Goal: Information Seeking & Learning: Find contact information

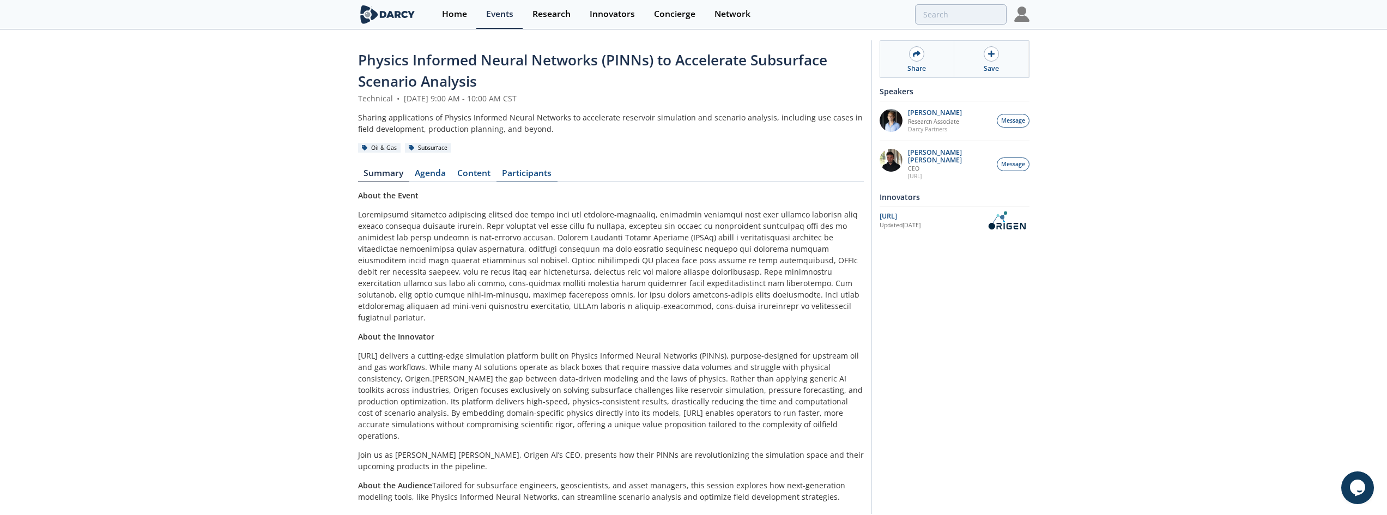
click at [540, 177] on link "Participants" at bounding box center [527, 175] width 61 height 13
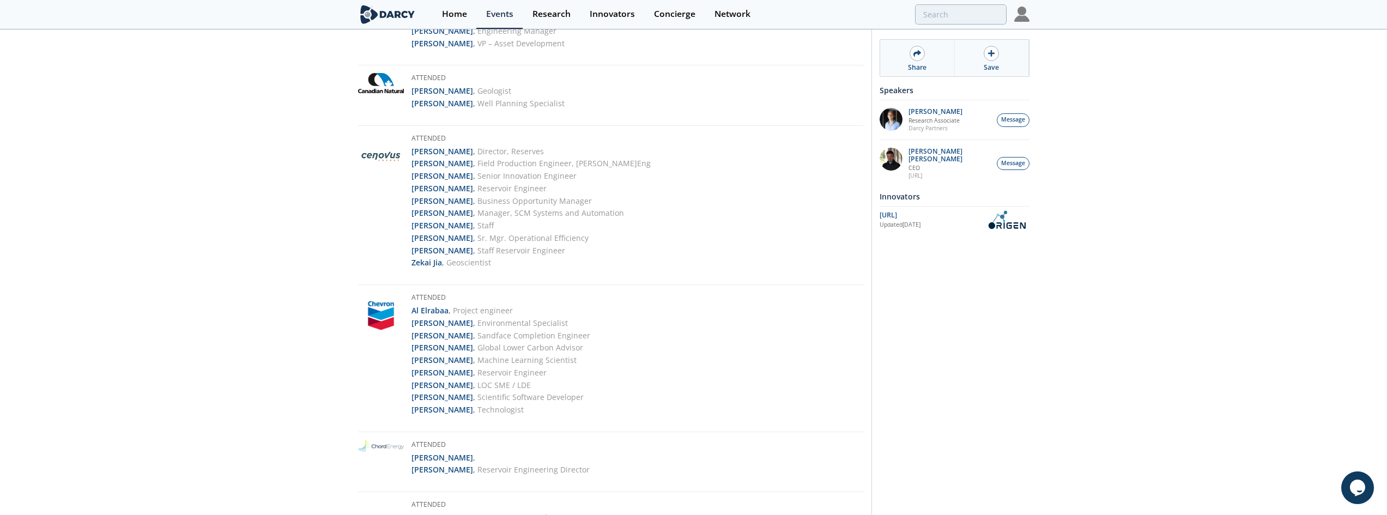
scroll to position [436, 0]
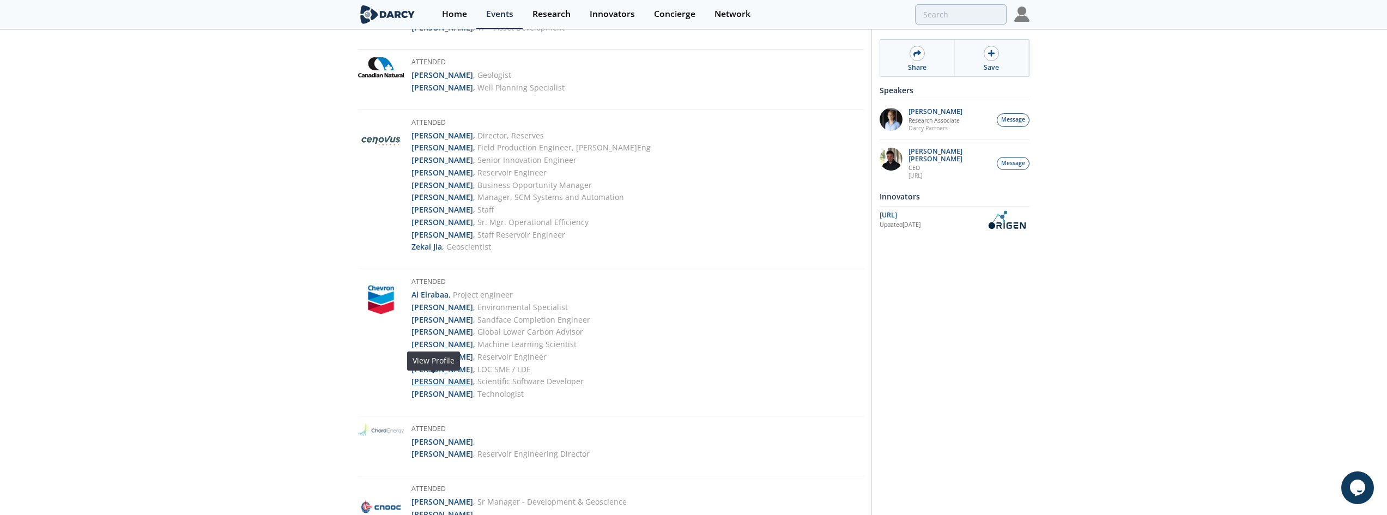
click at [435, 379] on strong "Pavel Tomin" at bounding box center [443, 381] width 62 height 10
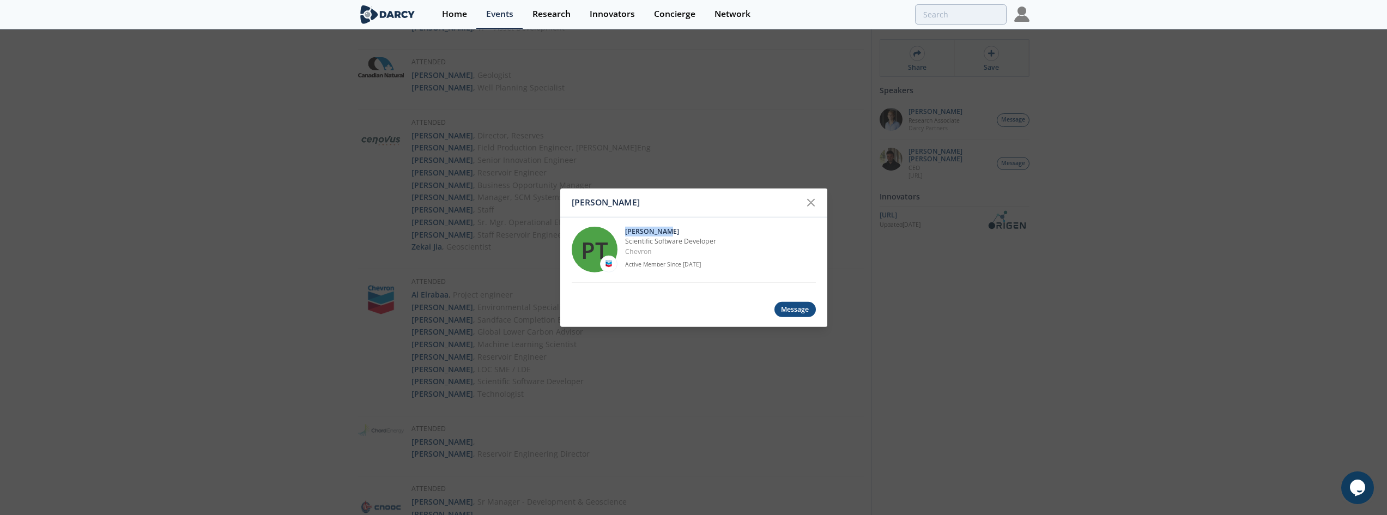
drag, startPoint x: 686, startPoint y: 229, endPoint x: 624, endPoint y: 232, distance: 62.2
click at [624, 232] on div "PT Pavel Tomin Scientific Software Developer Chevron Active Member Since Sep. 2…" at bounding box center [694, 249] width 244 height 65
copy p "Pavel Tomin"
drag, startPoint x: 653, startPoint y: 253, endPoint x: 625, endPoint y: 240, distance: 30.7
click at [625, 240] on div "Pavel Tomin Scientific Software Developer Chevron Active Member Since Sep. 2020" at bounding box center [720, 250] width 191 height 46
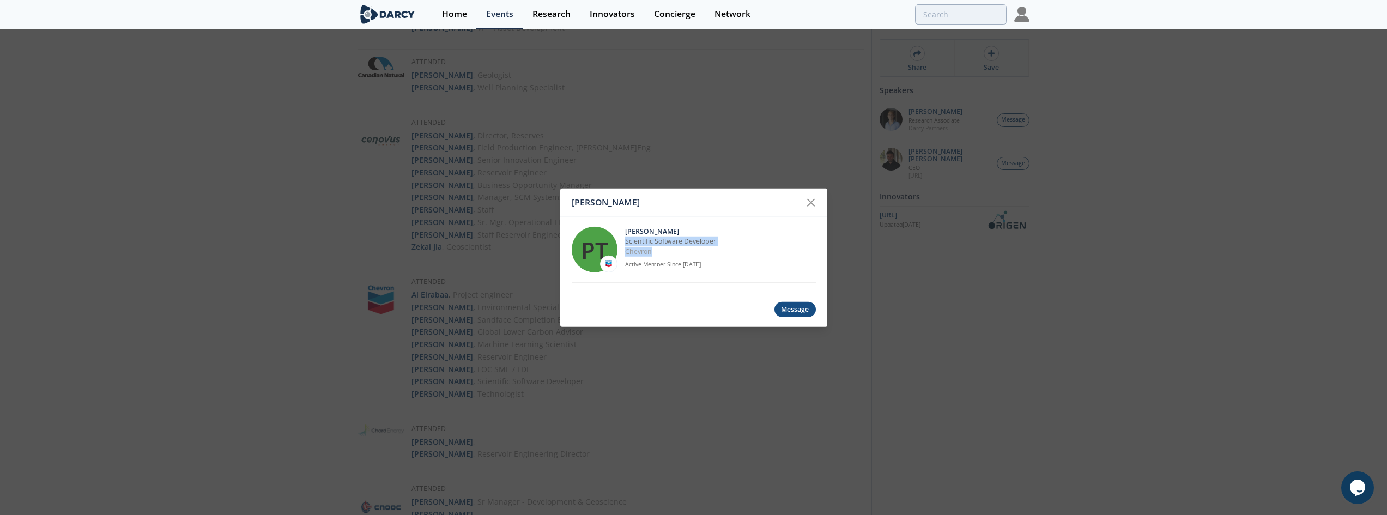
copy div "Scientific Software Developer Chevron"
click at [475, 247] on div "Pavel Tomin PT Pavel Tomin Scientific Software Developer Chevron Active Member …" at bounding box center [693, 257] width 1387 height 515
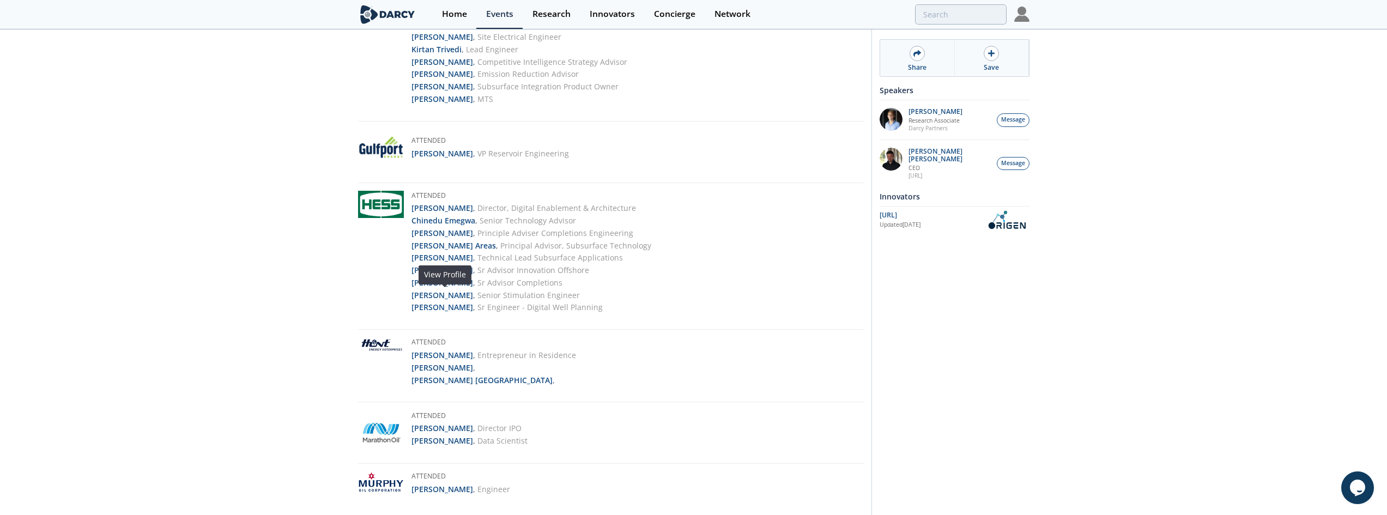
scroll to position [1983, 0]
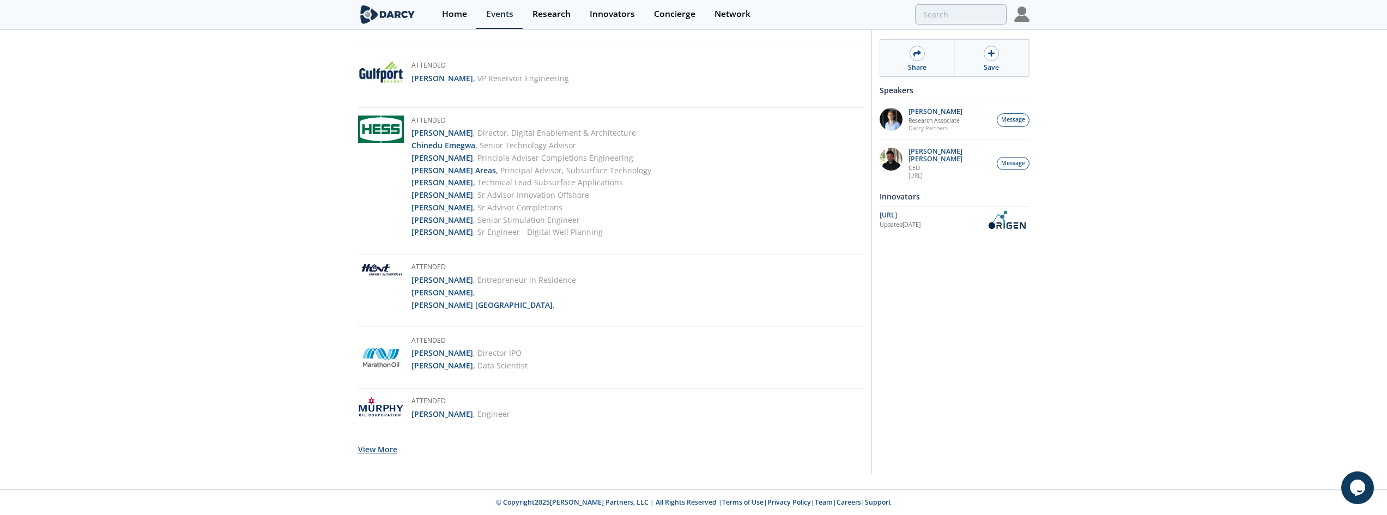
click at [379, 450] on button "View More" at bounding box center [377, 449] width 39 height 27
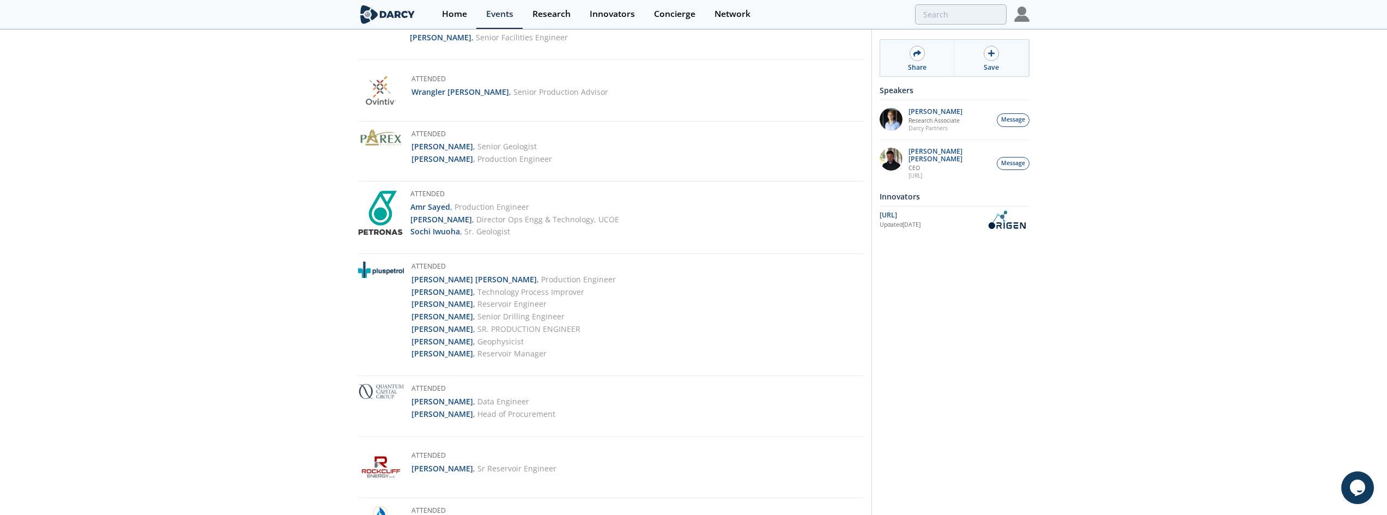
scroll to position [2608, 0]
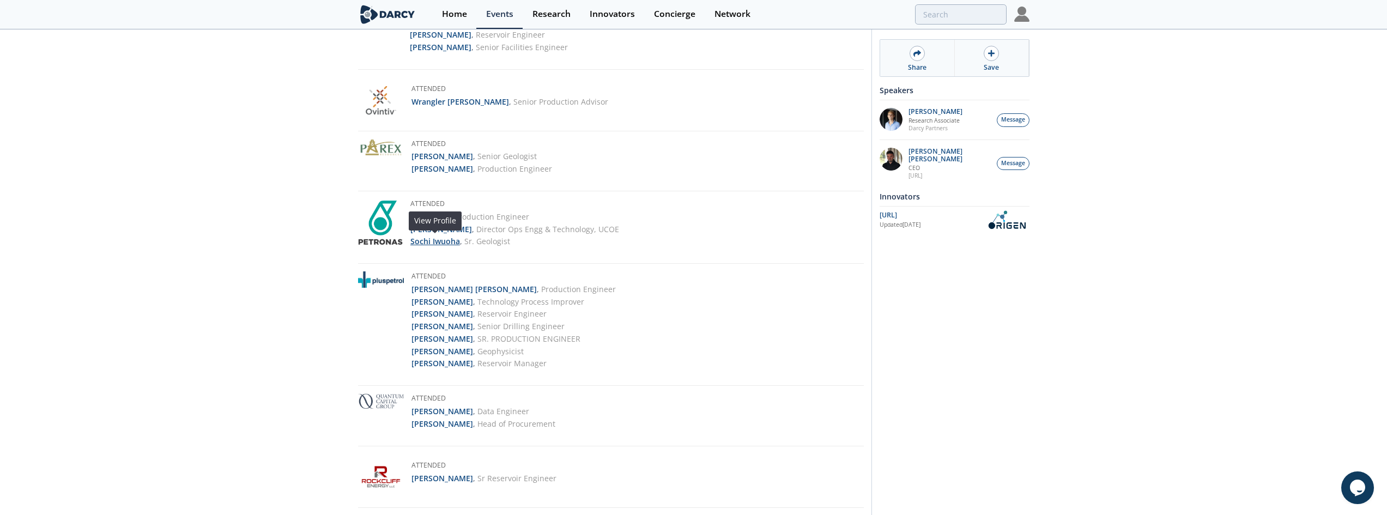
click at [439, 243] on strong "Sochi Iwuoha" at bounding box center [435, 241] width 50 height 10
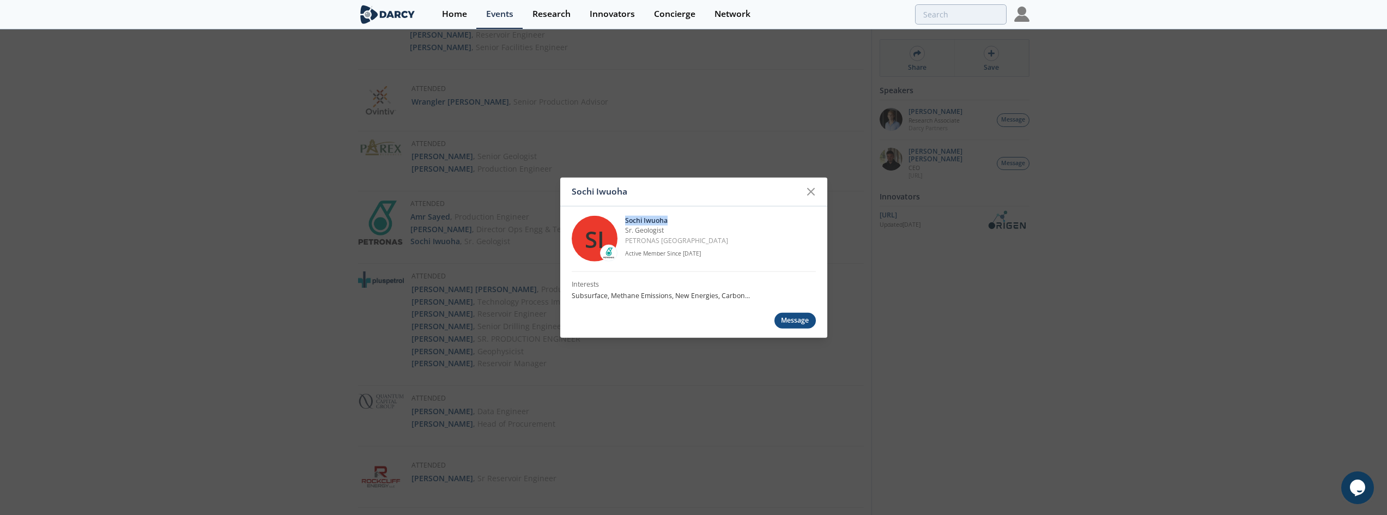
drag, startPoint x: 677, startPoint y: 219, endPoint x: 624, endPoint y: 221, distance: 53.5
click at [624, 221] on div "SI Sochi Iwuoha Sr. Geologist PETRONAS Canada Active Member Since Jun. 2021" at bounding box center [694, 238] width 244 height 65
copy p "Sochi Iwuoha"
drag, startPoint x: 698, startPoint y: 240, endPoint x: 626, endPoint y: 231, distance: 72.6
click at [626, 231] on div "Sochi Iwuoha Sr. Geologist PETRONAS Canada Active Member Since Jun. 2021" at bounding box center [720, 239] width 191 height 46
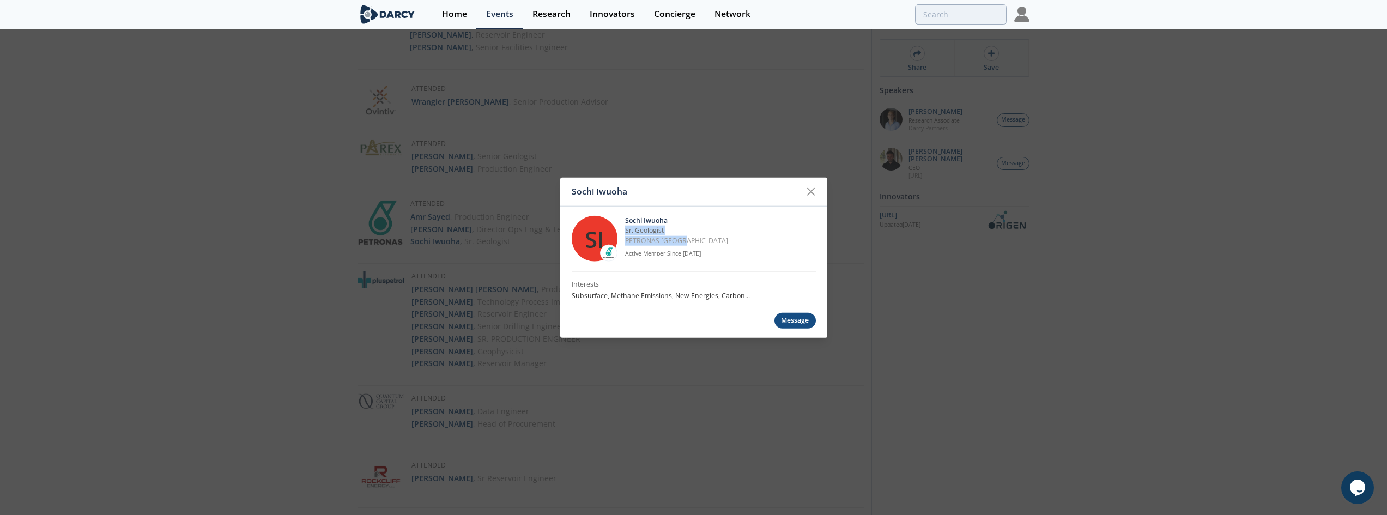
copy div "Sr. Geologist PETRONAS Canada"
click at [816, 193] on icon at bounding box center [810, 191] width 13 height 13
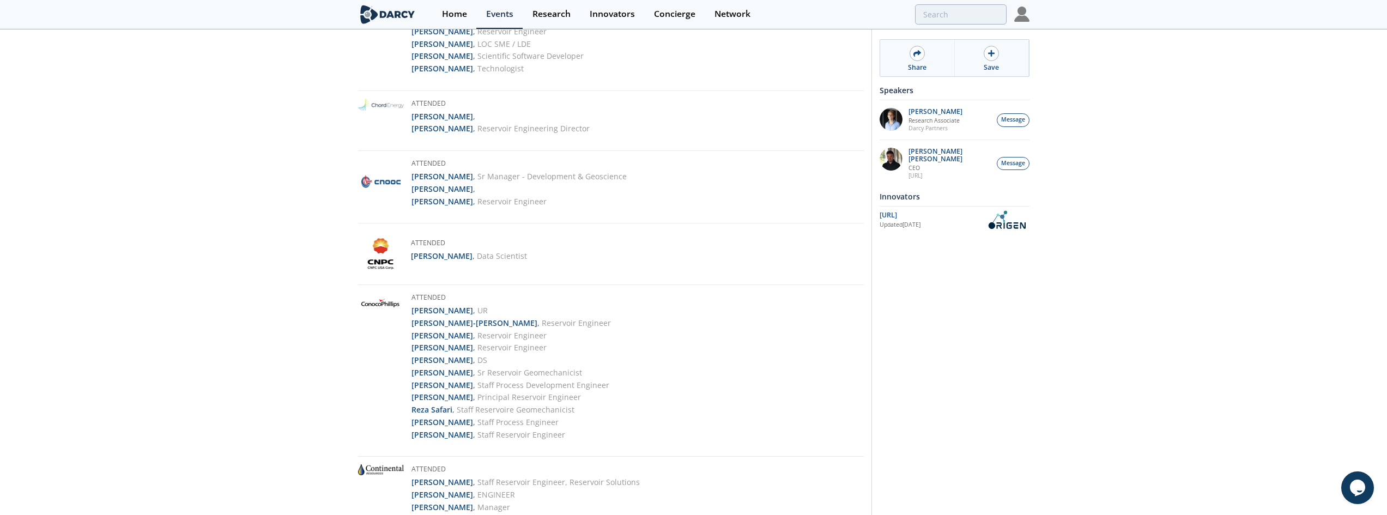
scroll to position [763, 0]
click at [449, 322] on strong "Chung-Kan Huang" at bounding box center [475, 321] width 126 height 10
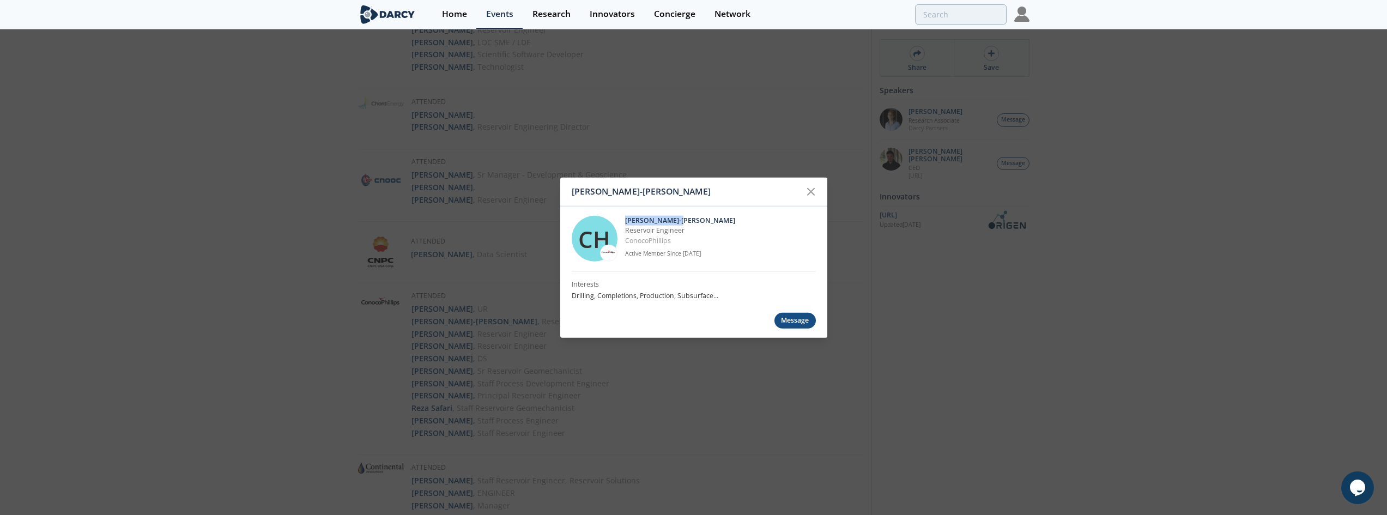
drag, startPoint x: 705, startPoint y: 221, endPoint x: 623, endPoint y: 222, distance: 81.8
click at [623, 222] on div "CH Chung-Kan Huang Reservoir Engineer ConocoPhillips Active Member Since Jan. 2…" at bounding box center [694, 238] width 244 height 65
copy p "Chung-Kan Huang"
drag, startPoint x: 683, startPoint y: 241, endPoint x: 625, endPoint y: 233, distance: 58.4
click at [625, 233] on div "Chung-Kan Huang Reservoir Engineer ConocoPhillips Active Member Since Jan. 2021" at bounding box center [720, 239] width 191 height 46
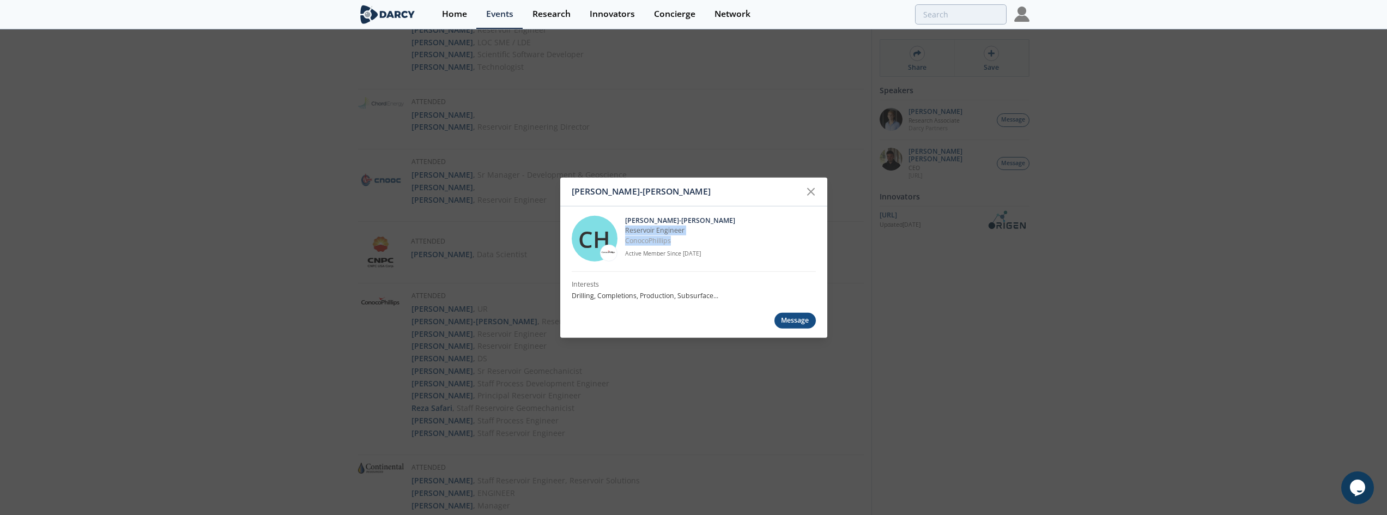
copy div "Reservoir Engineer ConocoPhillips"
click at [504, 84] on div "Chung-Kan Huang CH Chung-Kan Huang Reservoir Engineer ConocoPhillips Active Mem…" at bounding box center [693, 257] width 1387 height 515
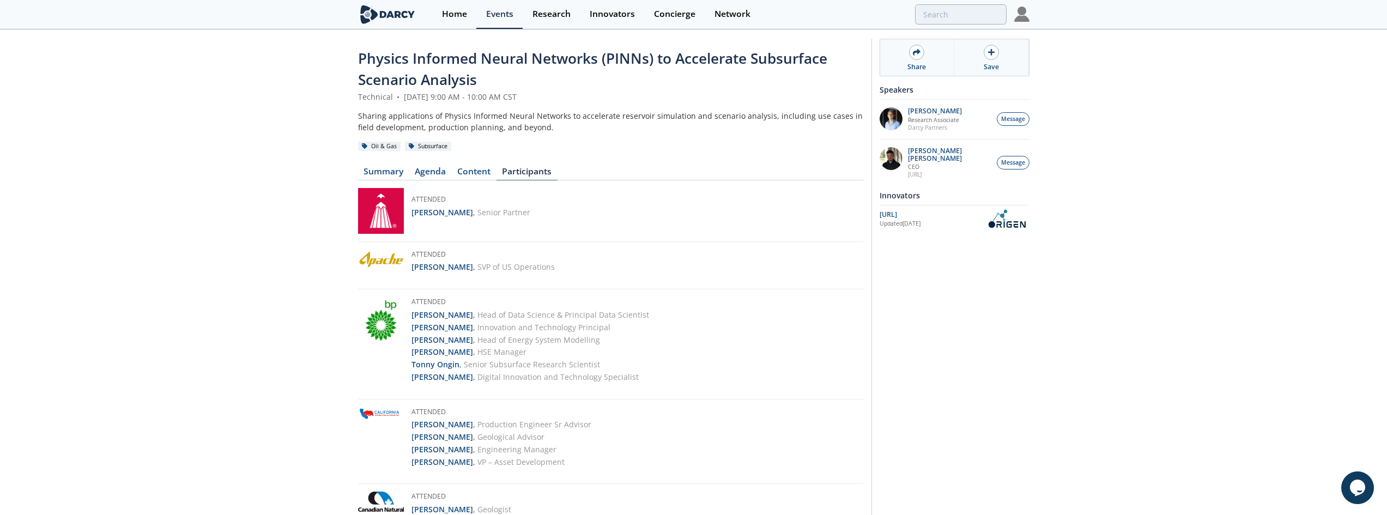
scroll to position [0, 0]
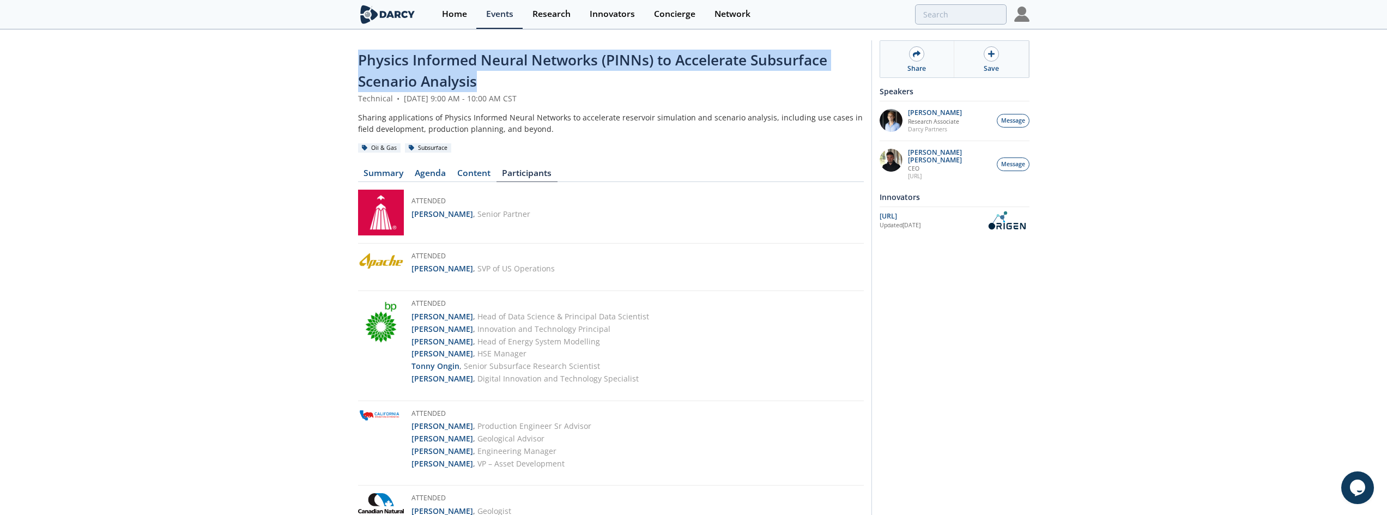
drag, startPoint x: 485, startPoint y: 80, endPoint x: 341, endPoint y: 54, distance: 145.6
copy span "Physics Informed Neural Networks (PINNs) to Accelerate Subsurface Scenario Anal…"
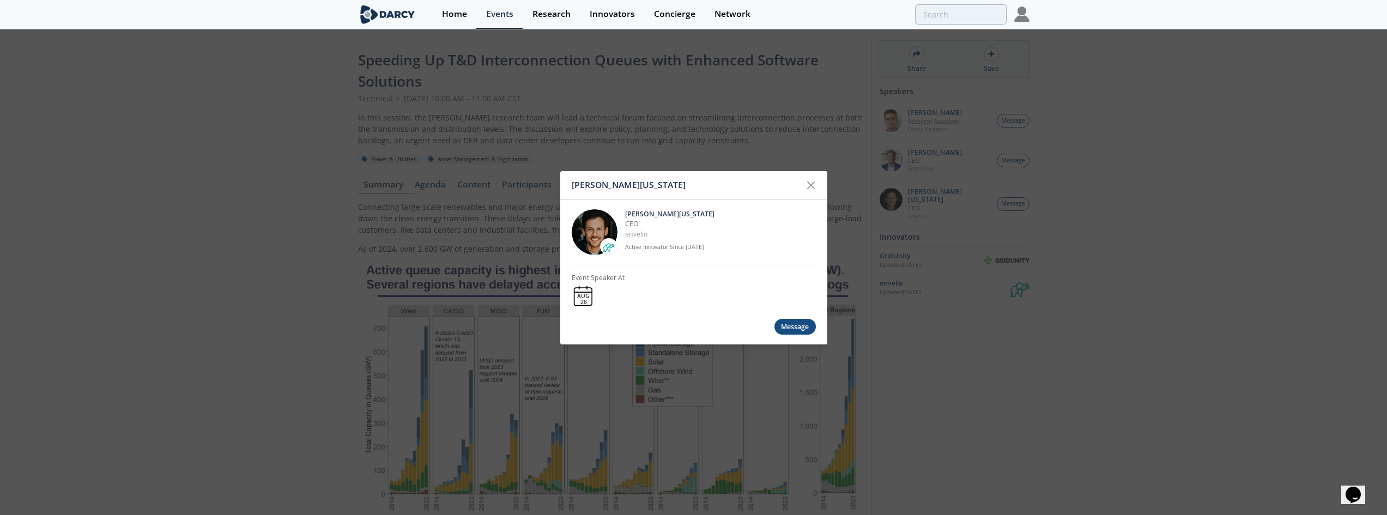
click at [440, 228] on div "[PERSON_NAME][US_STATE] [PERSON_NAME][US_STATE] CEO [GEOGRAPHIC_DATA] Active In…" at bounding box center [693, 257] width 1387 height 515
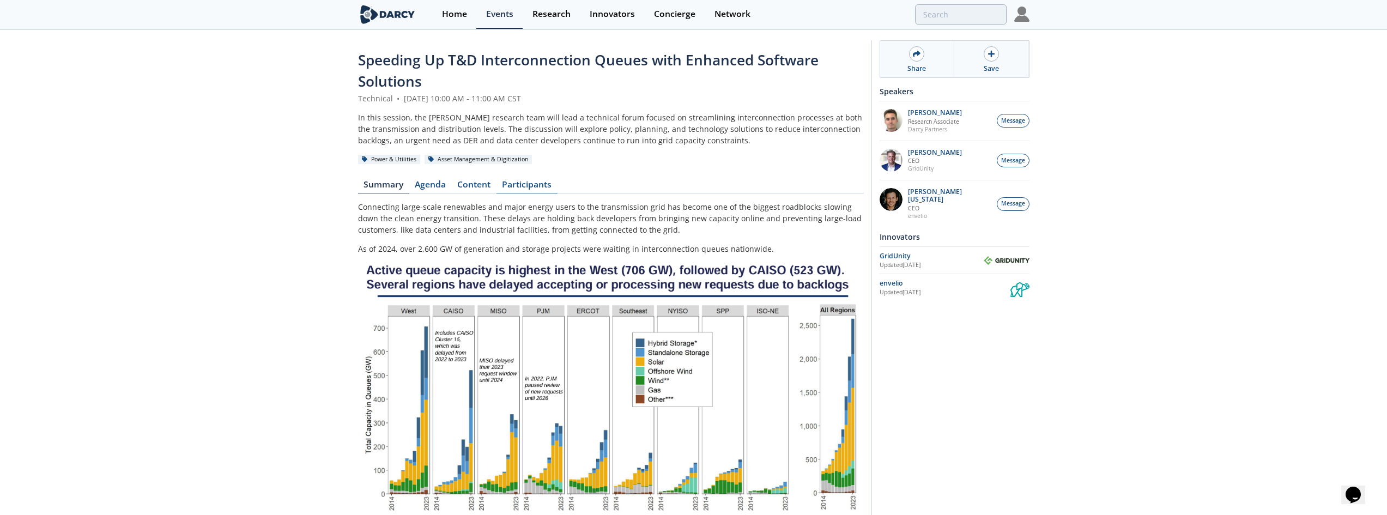
click at [518, 182] on link "Participants" at bounding box center [527, 186] width 61 height 13
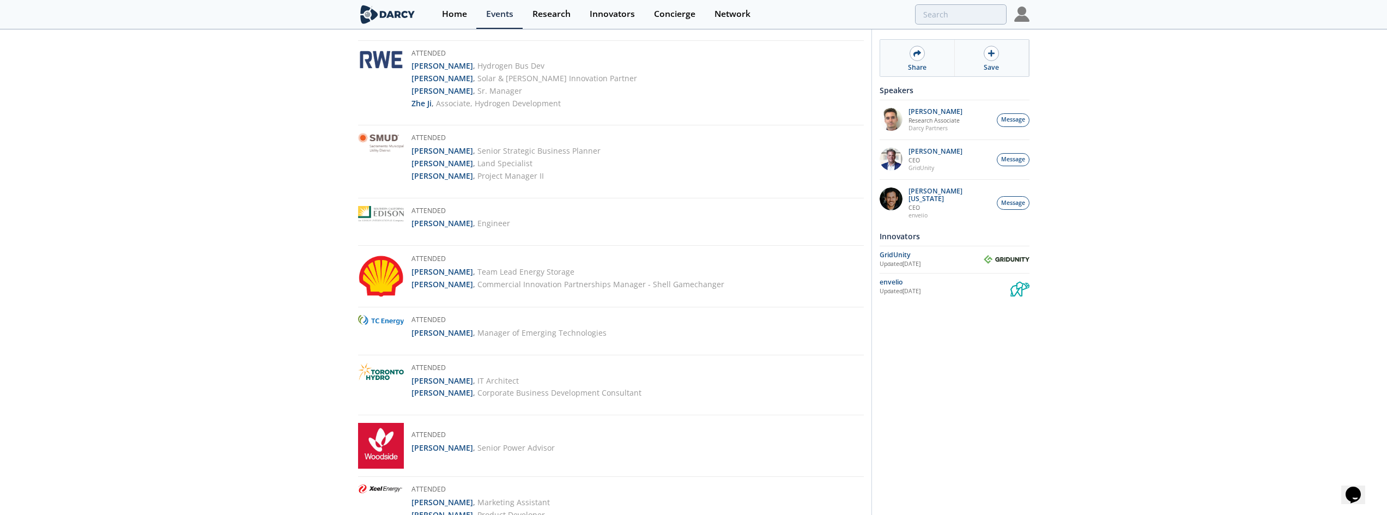
scroll to position [1617, 0]
click at [462, 167] on strong "[PERSON_NAME]" at bounding box center [443, 164] width 62 height 10
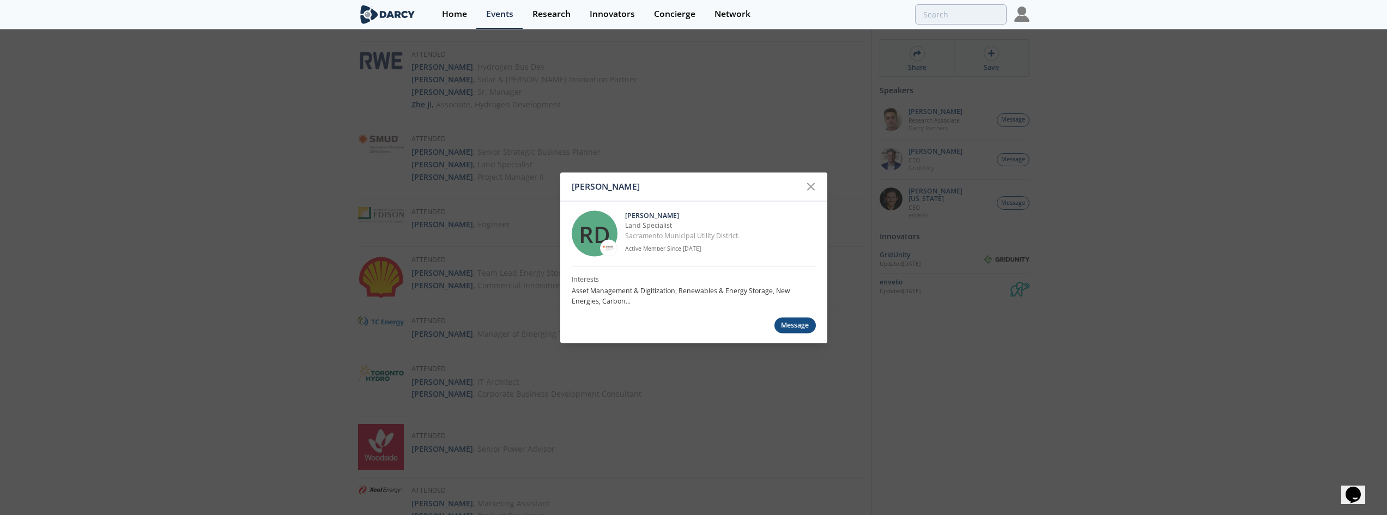
drag, startPoint x: 683, startPoint y: 213, endPoint x: 626, endPoint y: 215, distance: 57.8
click at [626, 215] on p "[PERSON_NAME]" at bounding box center [720, 216] width 191 height 10
copy p "[PERSON_NAME]"
drag, startPoint x: 693, startPoint y: 229, endPoint x: 625, endPoint y: 226, distance: 68.2
click at [625, 226] on p "Land Specialist" at bounding box center [720, 226] width 191 height 10
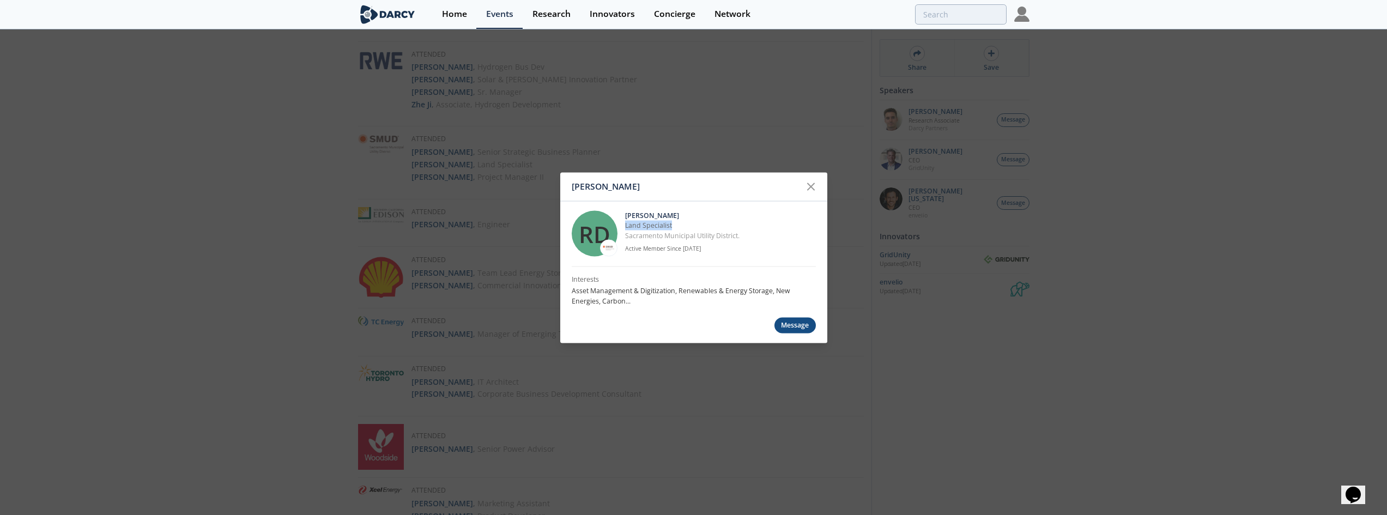
copy p "Land Specialist"
click at [431, 216] on div "[PERSON_NAME] RD [PERSON_NAME] Land Specialist Sacramento Municipal Utility Dis…" at bounding box center [693, 257] width 1387 height 515
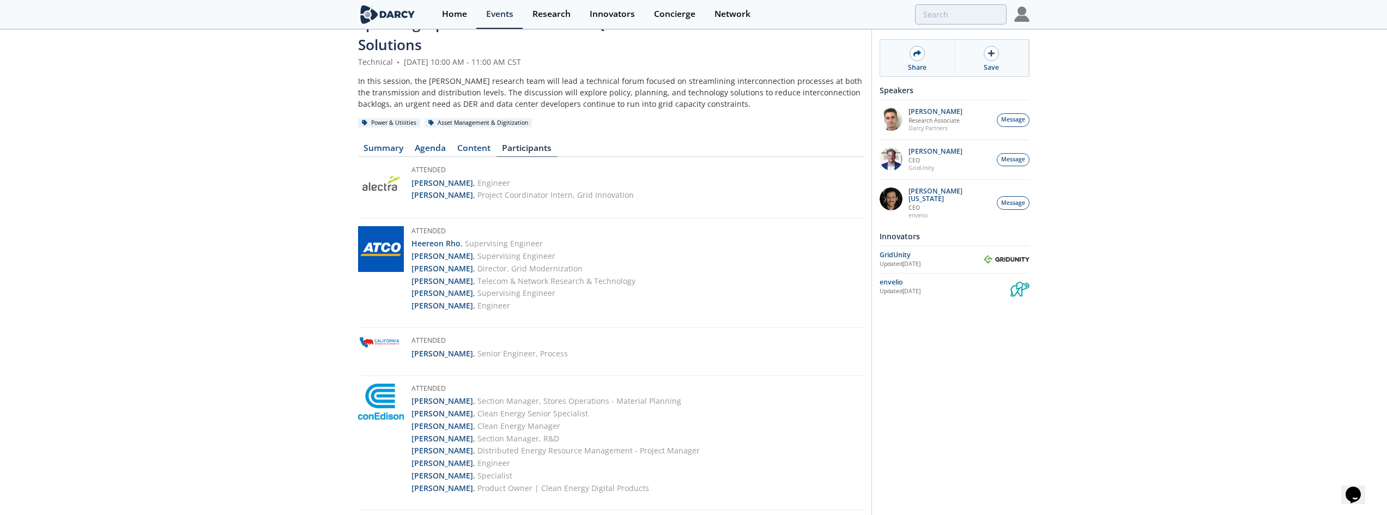
scroll to position [0, 0]
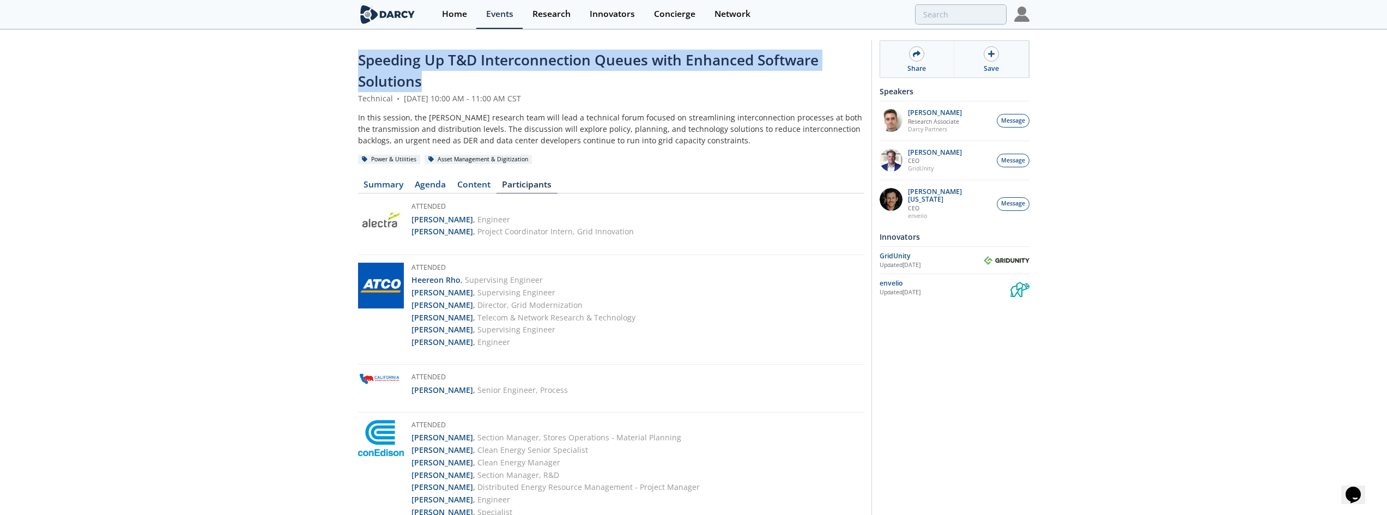
drag, startPoint x: 440, startPoint y: 82, endPoint x: 358, endPoint y: 65, distance: 84.0
click at [358, 65] on div "Speeding Up T&D Interconnection Queues with Enhanced Software Solutions" at bounding box center [611, 71] width 506 height 43
copy span "Speeding Up T&D Interconnection Queues with Enhanced Software Solutions"
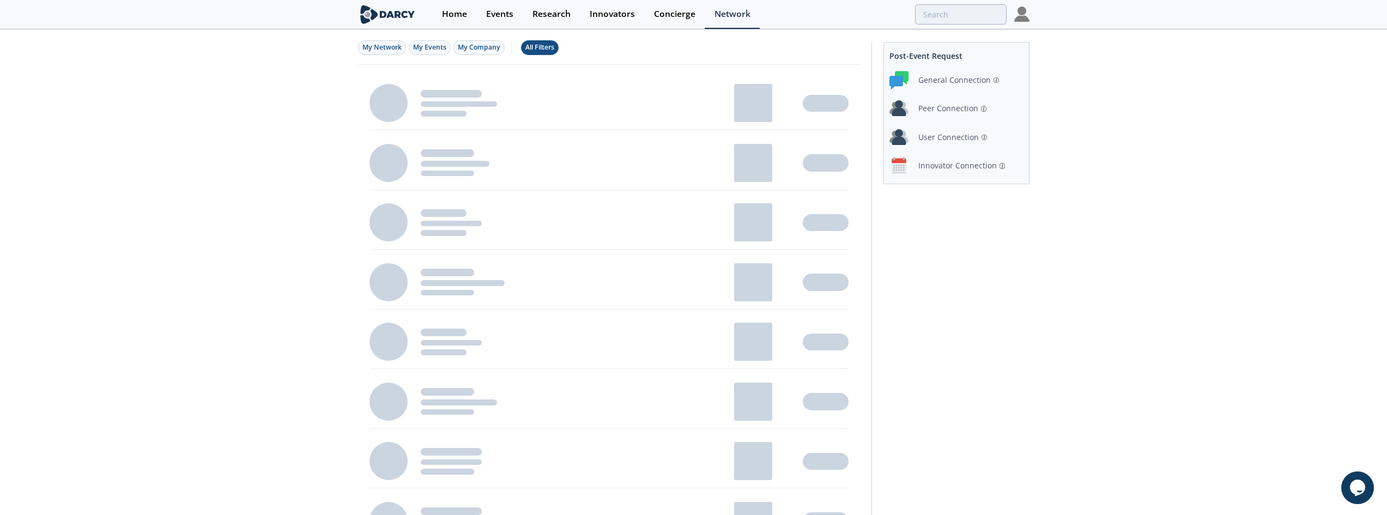
click at [547, 49] on div "All Filters" at bounding box center [539, 48] width 29 height 10
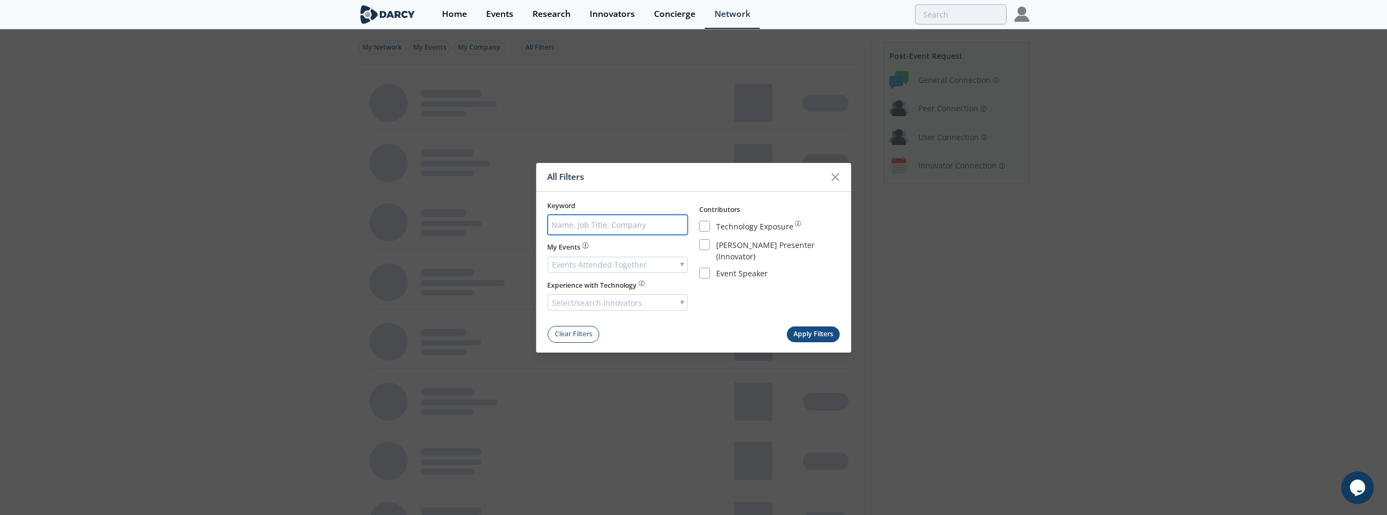
click at [618, 222] on input "search" at bounding box center [617, 225] width 141 height 20
type input "consumers"
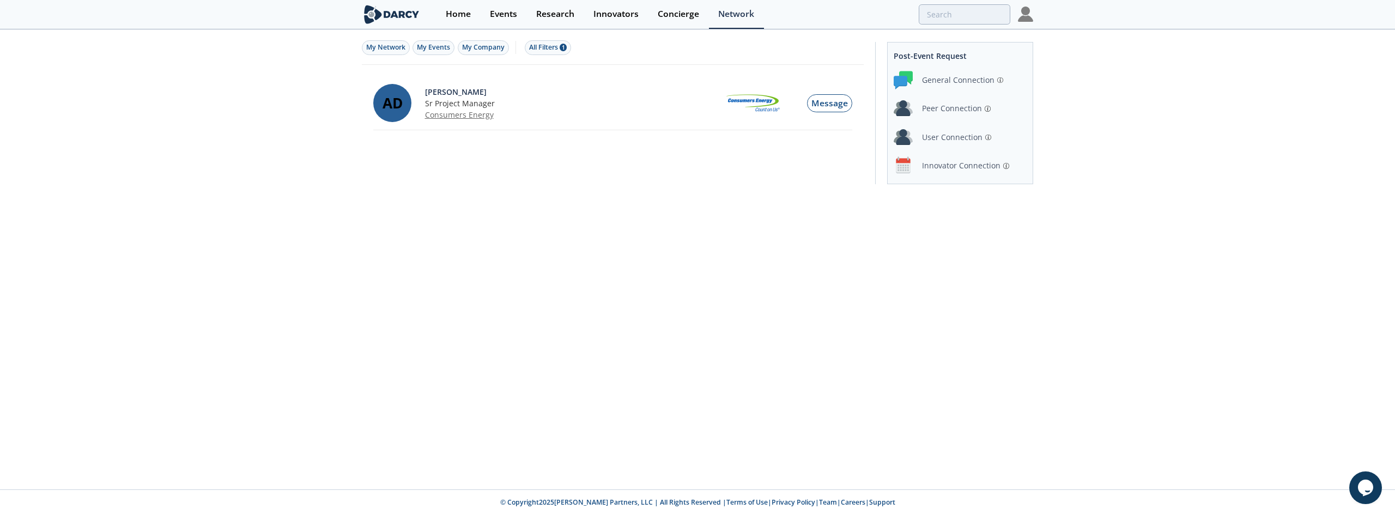
click at [455, 115] on div "Consumers Energy" at bounding box center [570, 114] width 291 height 11
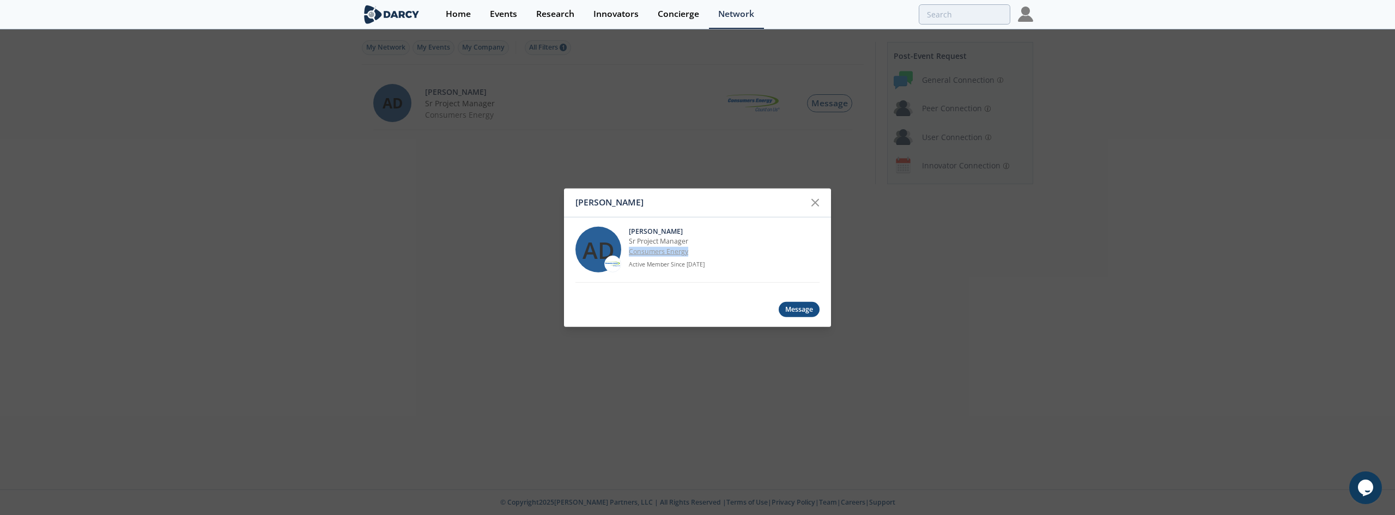
drag, startPoint x: 692, startPoint y: 254, endPoint x: 629, endPoint y: 254, distance: 63.2
click at [629, 254] on p "Consumers Energy" at bounding box center [724, 252] width 191 height 10
copy p "Consumers Energy"
